Goal: Use online tool/utility: Utilize a website feature to perform a specific function

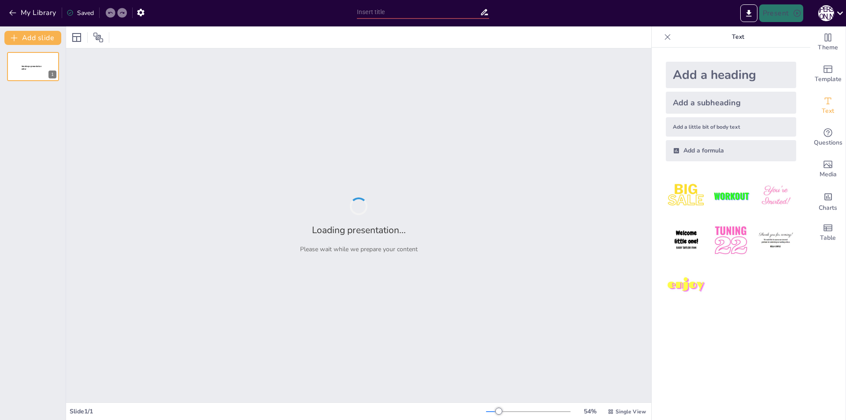
type input "Imported Урок [PHONE_NUMBER][DATE] ВІДСТАНЬ МІЖ ДВОМА ТОЧКАМИ ІЗ ЗАДАНИМИ КООРД…"
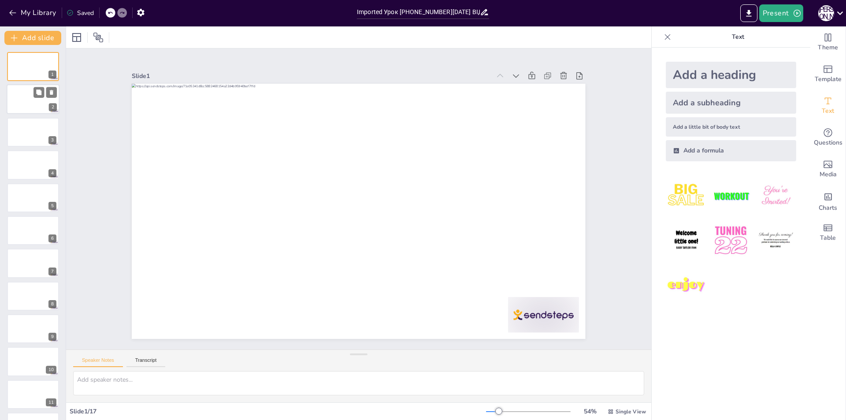
click at [27, 89] on div at bounding box center [33, 100] width 53 height 30
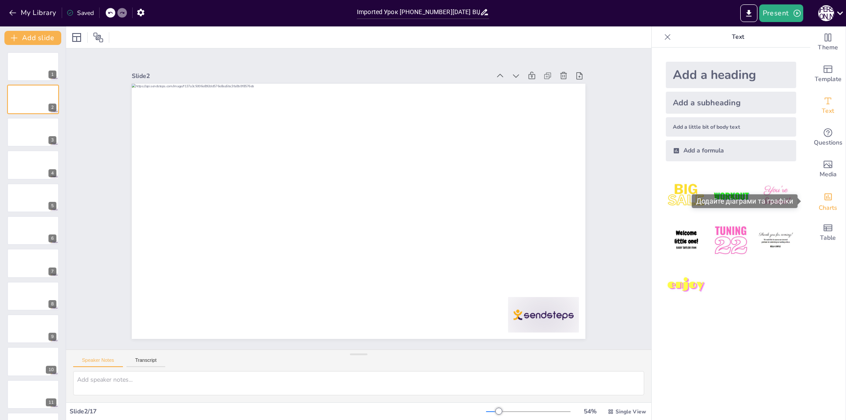
click at [824, 197] on icon "Add charts and graphs" at bounding box center [827, 196] width 9 height 9
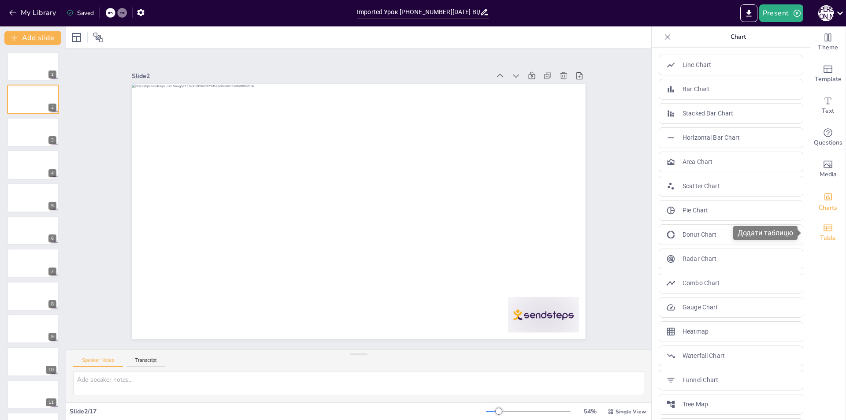
click at [823, 224] on icon "Add a table" at bounding box center [828, 228] width 11 height 11
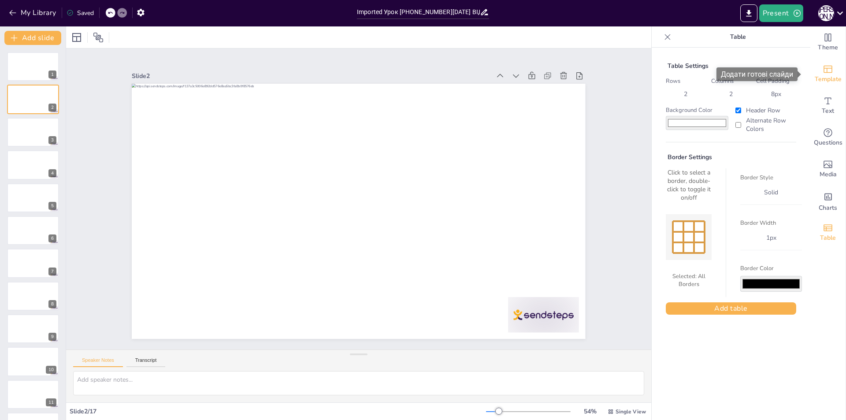
click at [823, 71] on icon "Add ready made slides" at bounding box center [828, 69] width 11 height 11
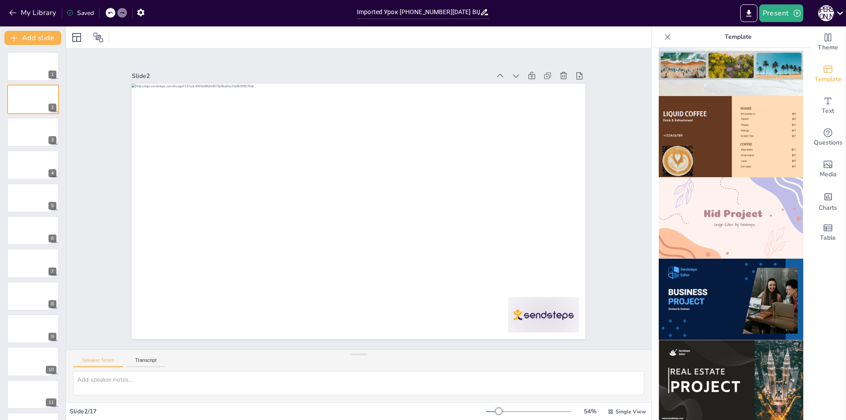
scroll to position [747, 0]
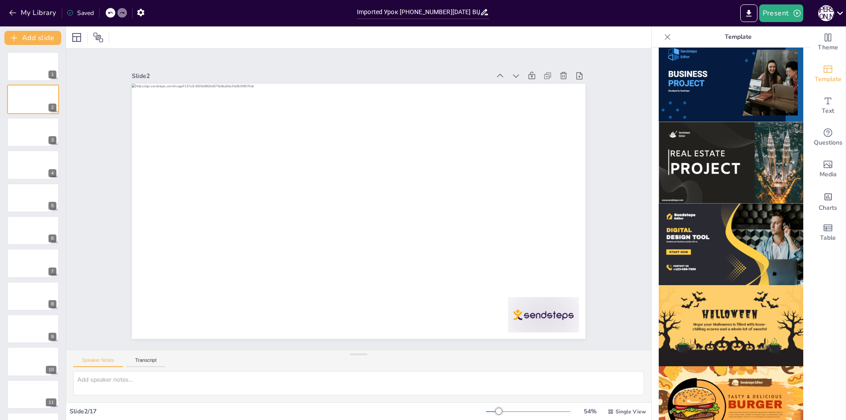
click at [813, 318] on div "Theme Template Text Questions Media Charts Table" at bounding box center [828, 222] width 36 height 393
click at [660, 30] on div at bounding box center [667, 37] width 14 height 14
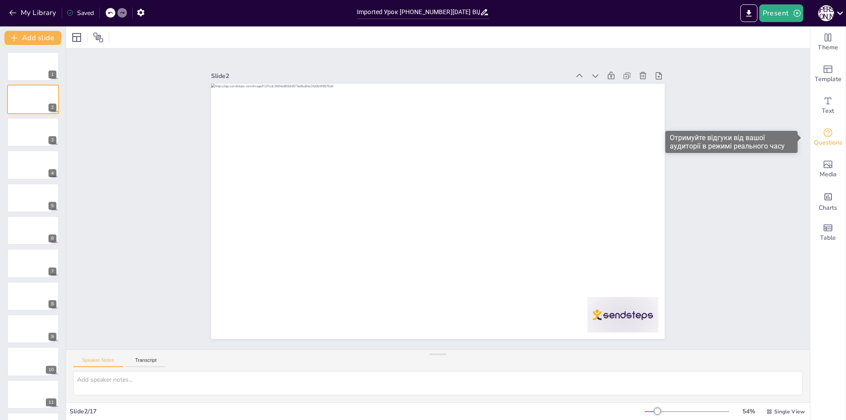
click at [823, 134] on icon "Get real-time input from your audience" at bounding box center [827, 132] width 9 height 9
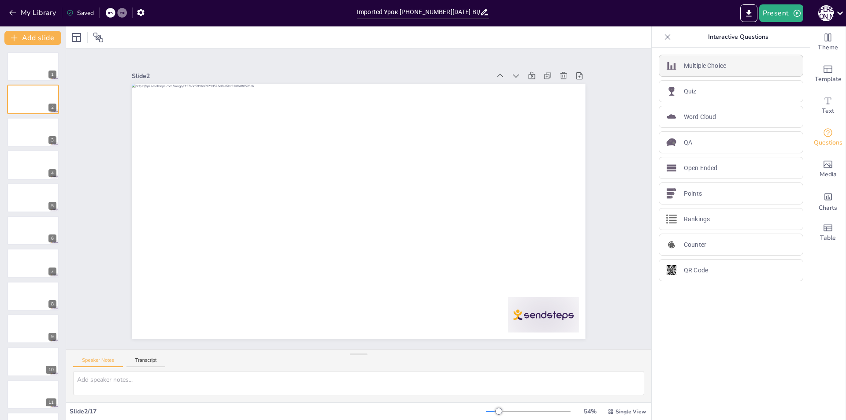
drag, startPoint x: 676, startPoint y: 61, endPoint x: 709, endPoint y: 62, distance: 33.1
click at [709, 62] on div "Multiple Choice" at bounding box center [731, 66] width 145 height 22
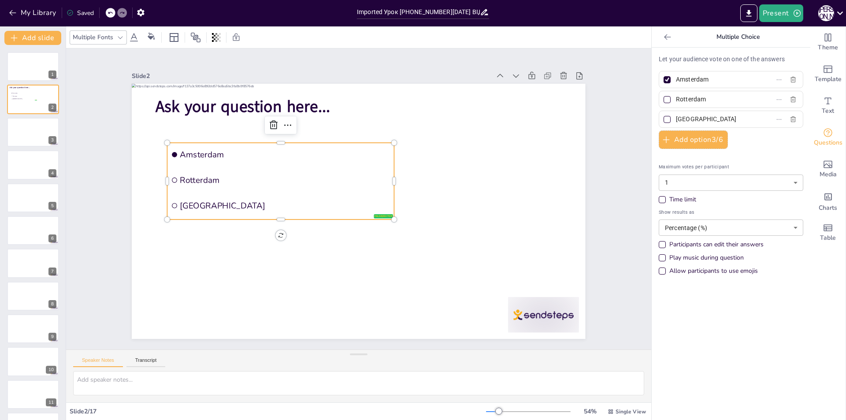
click at [663, 36] on icon at bounding box center [667, 37] width 9 height 9
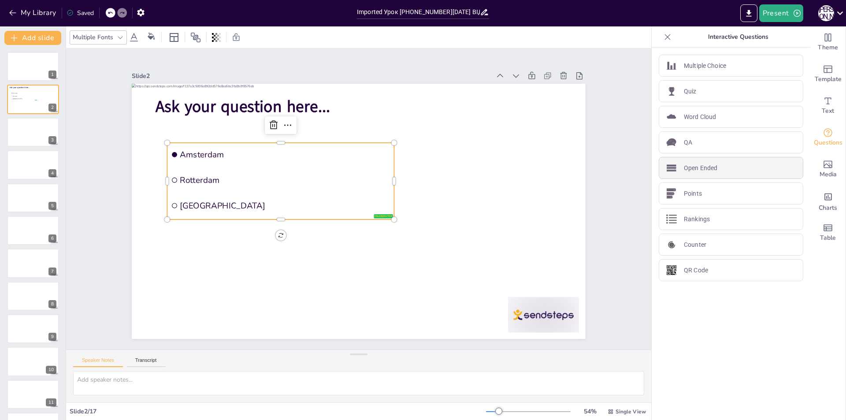
drag, startPoint x: 675, startPoint y: 167, endPoint x: 715, endPoint y: 165, distance: 40.2
click at [715, 165] on div "Open Ended" at bounding box center [731, 168] width 145 height 22
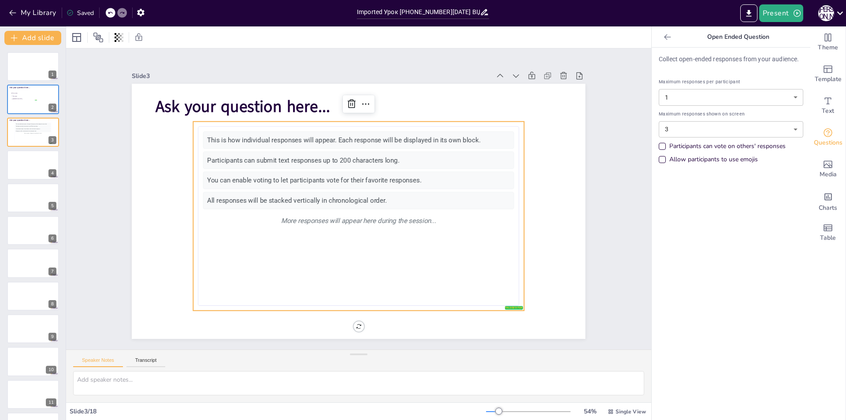
drag, startPoint x: 652, startPoint y: 57, endPoint x: 786, endPoint y: 58, distance: 133.9
click at [786, 58] on div "Collect open-ended responses from your audience. Maximum responses per particip…" at bounding box center [731, 234] width 159 height 372
drag, startPoint x: 662, startPoint y: 144, endPoint x: 758, endPoint y: 138, distance: 96.2
click at [758, 138] on div "Maximum responses per participant 1 1 ​ Maximum responses shown on screen 3 3 ​…" at bounding box center [731, 123] width 145 height 90
drag, startPoint x: 650, startPoint y: 58, endPoint x: 786, endPoint y: 63, distance: 135.8
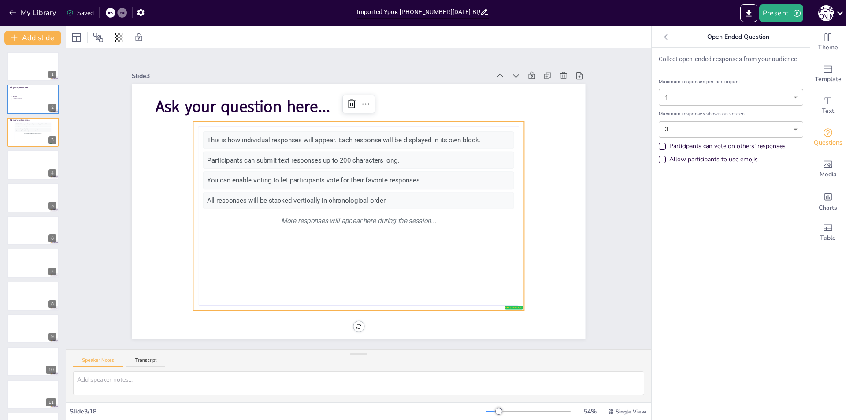
click at [786, 63] on div "Collect open-ended responses from your audience. Maximum responses per particip…" at bounding box center [731, 234] width 159 height 372
